Goal: Task Accomplishment & Management: Manage account settings

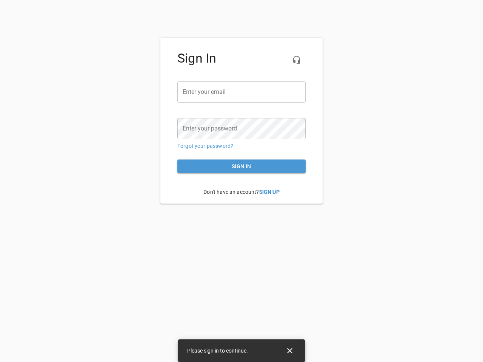
click at [297, 60] on icon "button" at bounding box center [296, 59] width 9 height 9
click at [242, 92] on input "email" at bounding box center [241, 92] width 128 height 21
click at [290, 351] on icon "Close" at bounding box center [289, 350] width 5 height 5
